Goal: Information Seeking & Learning: Find specific fact

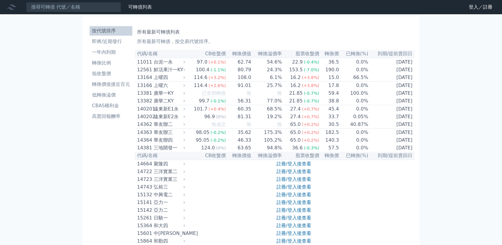
click at [91, 0] on nav "可轉債列表 財務數據 可轉債列表 財務數據 登入／註冊 登入／註冊" at bounding box center [251, 7] width 502 height 14
click at [89, 4] on input at bounding box center [73, 7] width 95 height 10
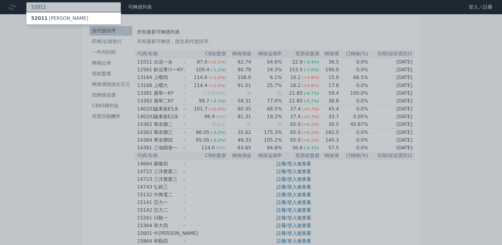
type input "52011"
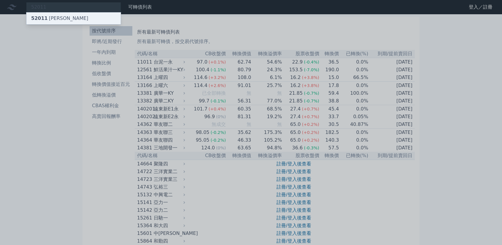
click at [86, 20] on div "52011 [PERSON_NAME]" at bounding box center [73, 18] width 94 height 12
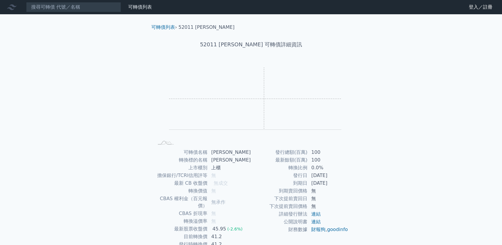
scroll to position [30, 0]
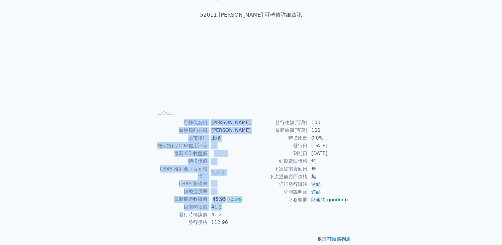
drag, startPoint x: 229, startPoint y: 190, endPoint x: 238, endPoint y: 219, distance: 30.5
click at [238, 218] on div "可轉債列表 › 52011 [PERSON_NAME] 52011 [PERSON_NAME] 可轉債詳細資訊 Zoom Out L L Chart crea…" at bounding box center [251, 119] width 209 height 268
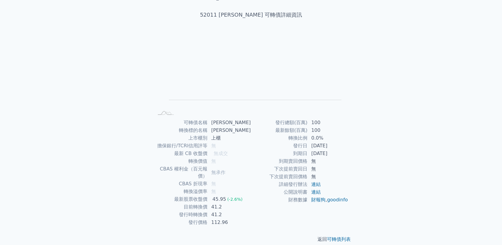
drag, startPoint x: 369, startPoint y: 214, endPoint x: 269, endPoint y: 106, distance: 147.3
click at [289, 124] on div "可轉債列表 財務數據 可轉債列表 財務數據 登入／註冊 登入／註冊 可轉債列表 › 52011 [PERSON_NAME] 52011 [PERSON_NAM…" at bounding box center [251, 111] width 502 height 282
